Goal: Information Seeking & Learning: Learn about a topic

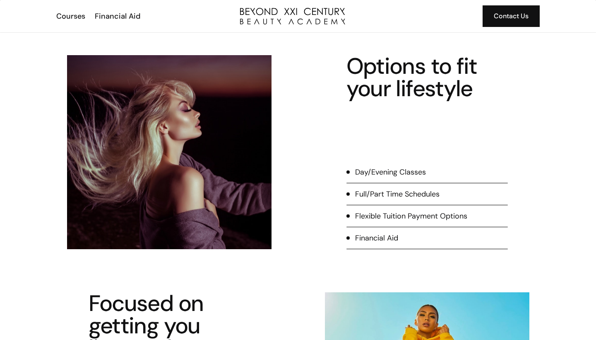
scroll to position [189, 0]
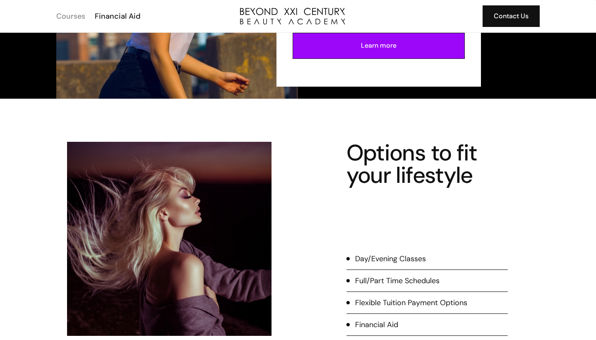
click at [75, 17] on div "Courses" at bounding box center [70, 16] width 29 height 11
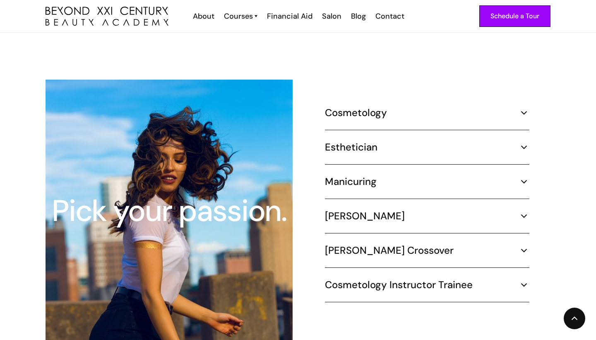
scroll to position [749, 0]
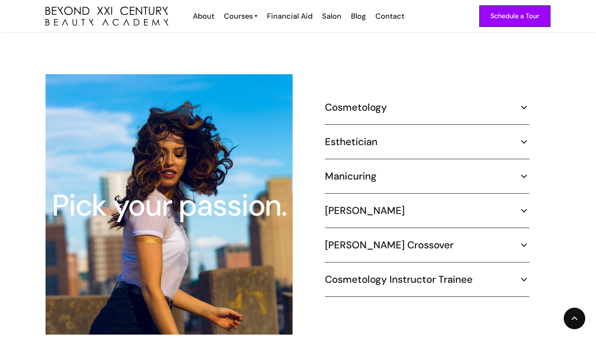
click at [521, 102] on img at bounding box center [524, 107] width 11 height 11
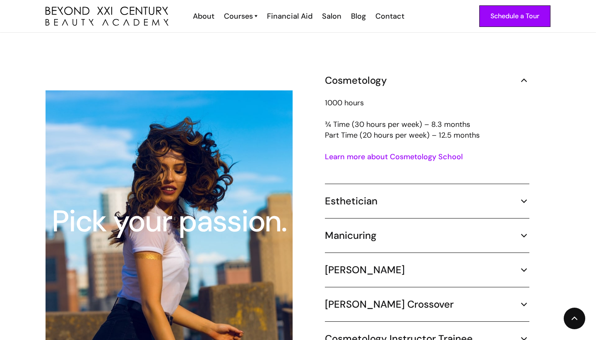
click at [523, 75] on img at bounding box center [524, 80] width 11 height 11
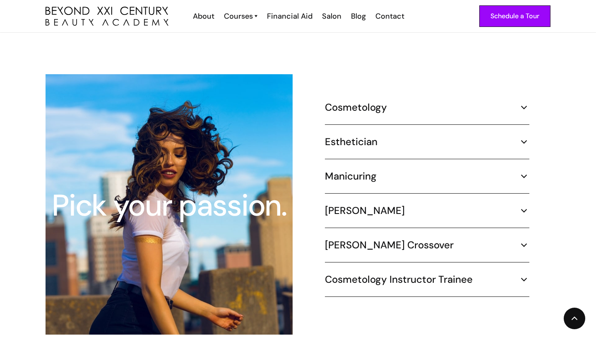
click at [522, 171] on img at bounding box center [524, 176] width 11 height 11
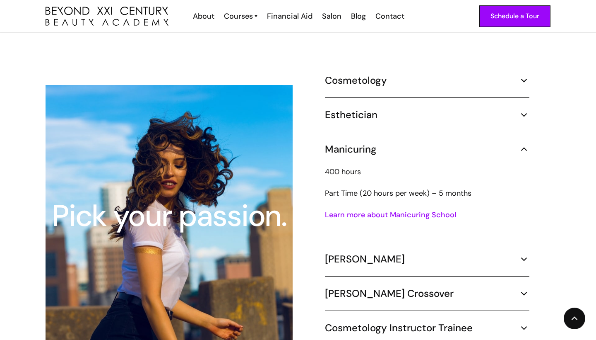
click at [523, 110] on div "Esthetician 600 hours ¾ Time (30 hours per week) – 5 months Part Time (20 hours…" at bounding box center [427, 121] width 205 height 24
click at [521, 109] on img at bounding box center [524, 114] width 11 height 11
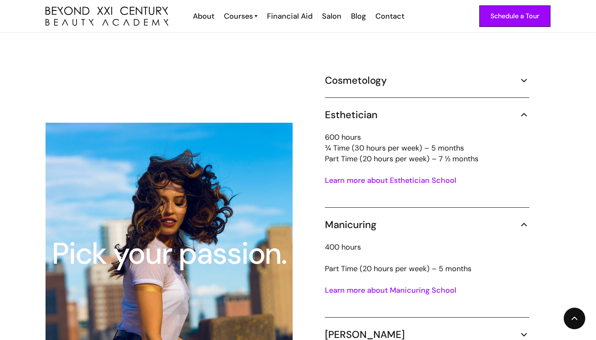
click at [521, 109] on img at bounding box center [524, 114] width 11 height 11
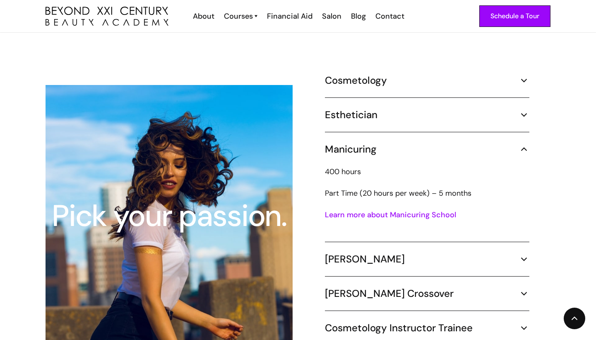
click at [403, 210] on link "Learn more about Manicuring School" at bounding box center [390, 215] width 131 height 10
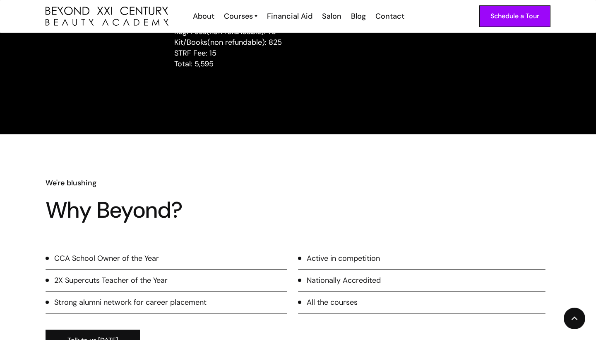
scroll to position [941, 0]
